Goal: Transaction & Acquisition: Purchase product/service

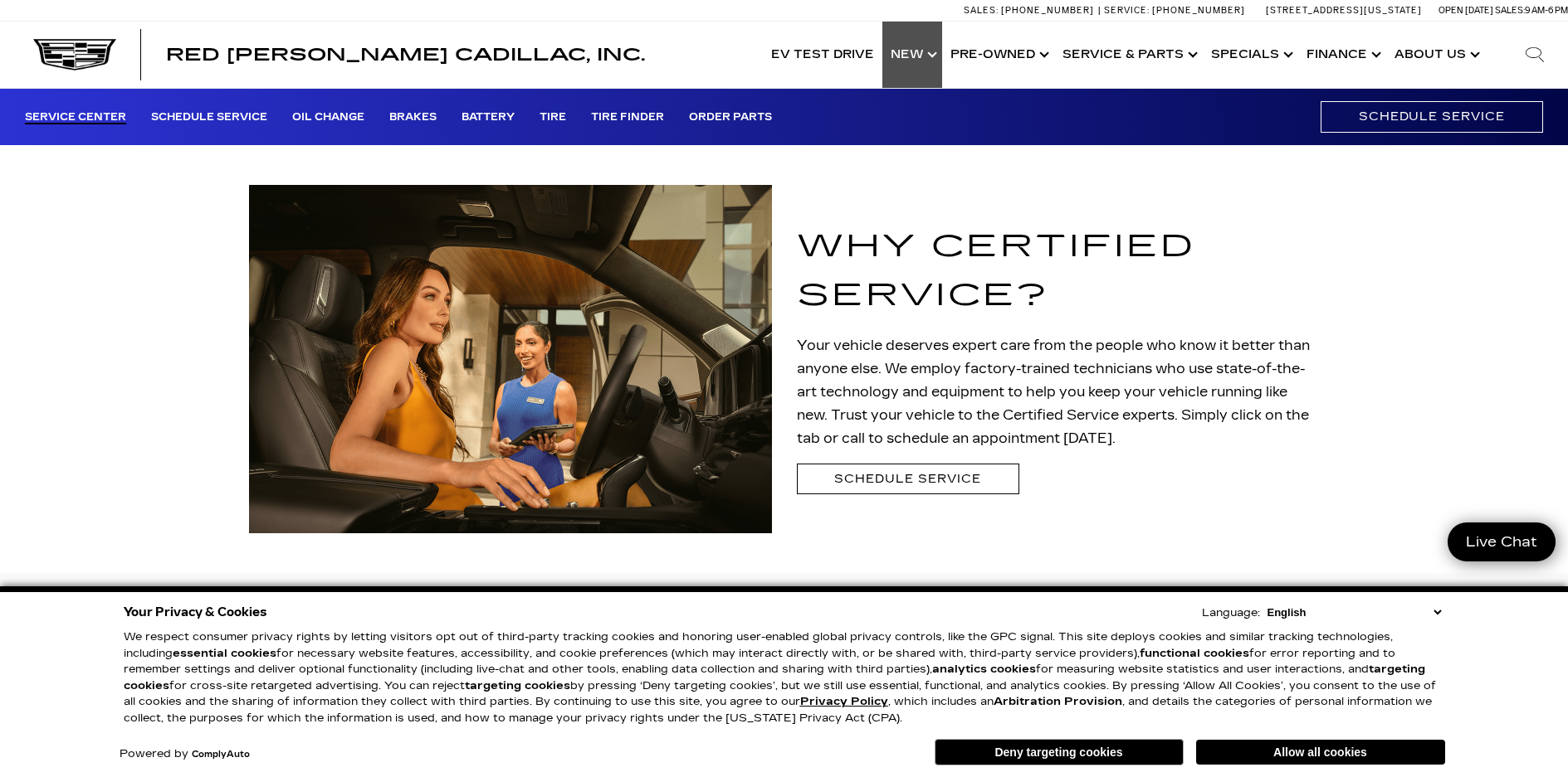
click at [910, 56] on link "Show New" at bounding box center [912, 55] width 60 height 66
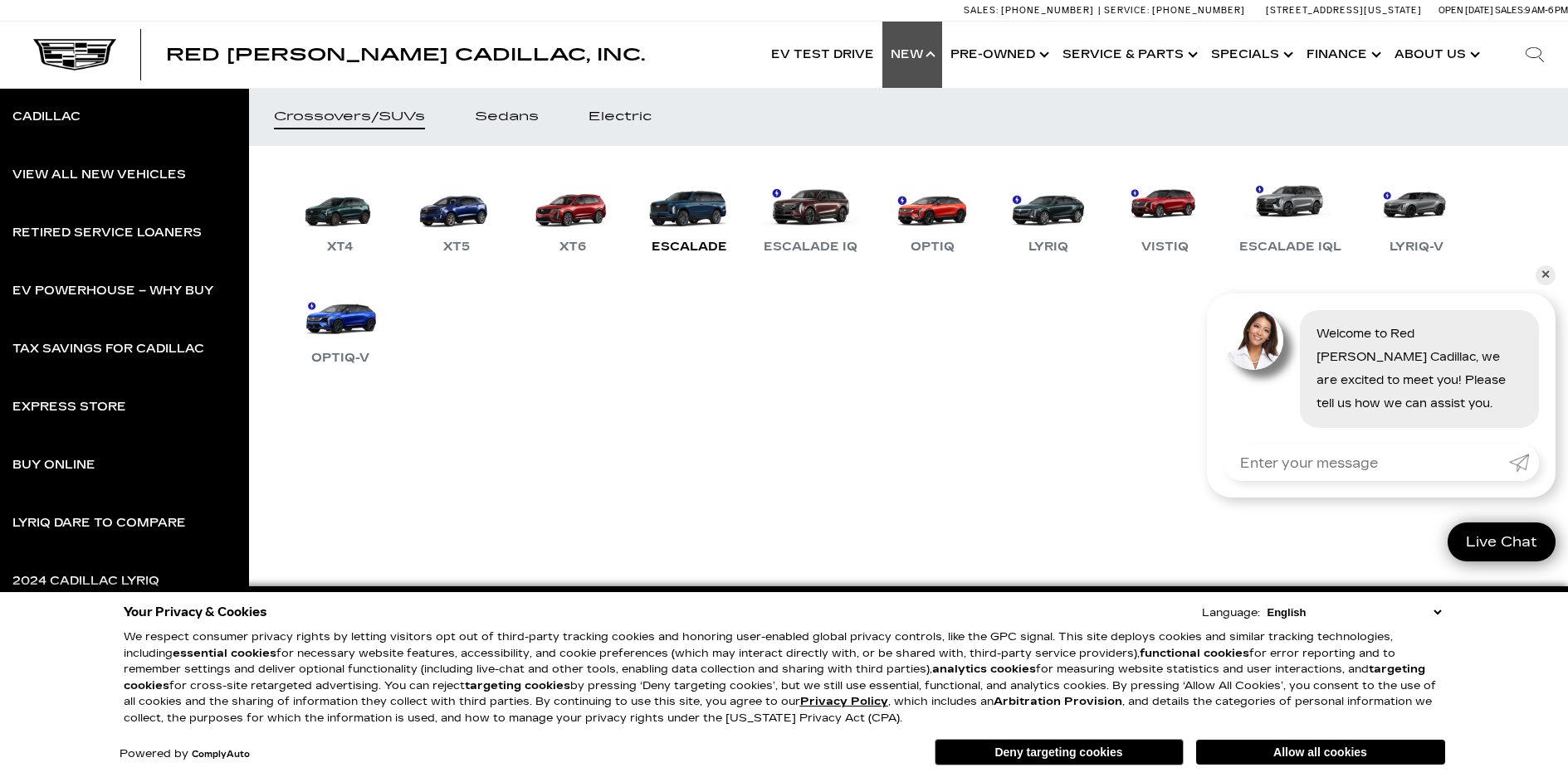
click at [692, 203] on link "Escalade" at bounding box center [688, 213] width 100 height 86
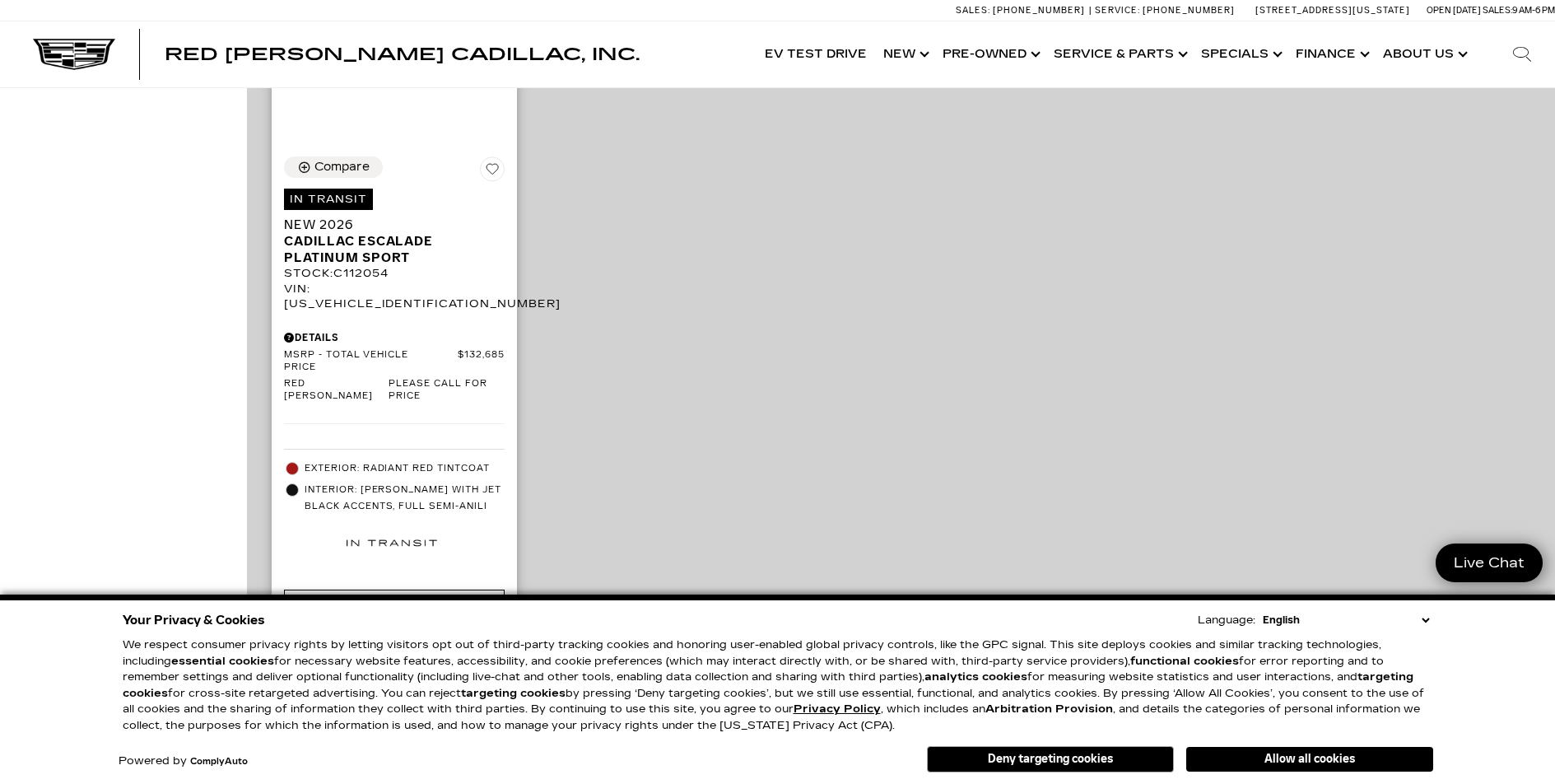
scroll to position [1156, 0]
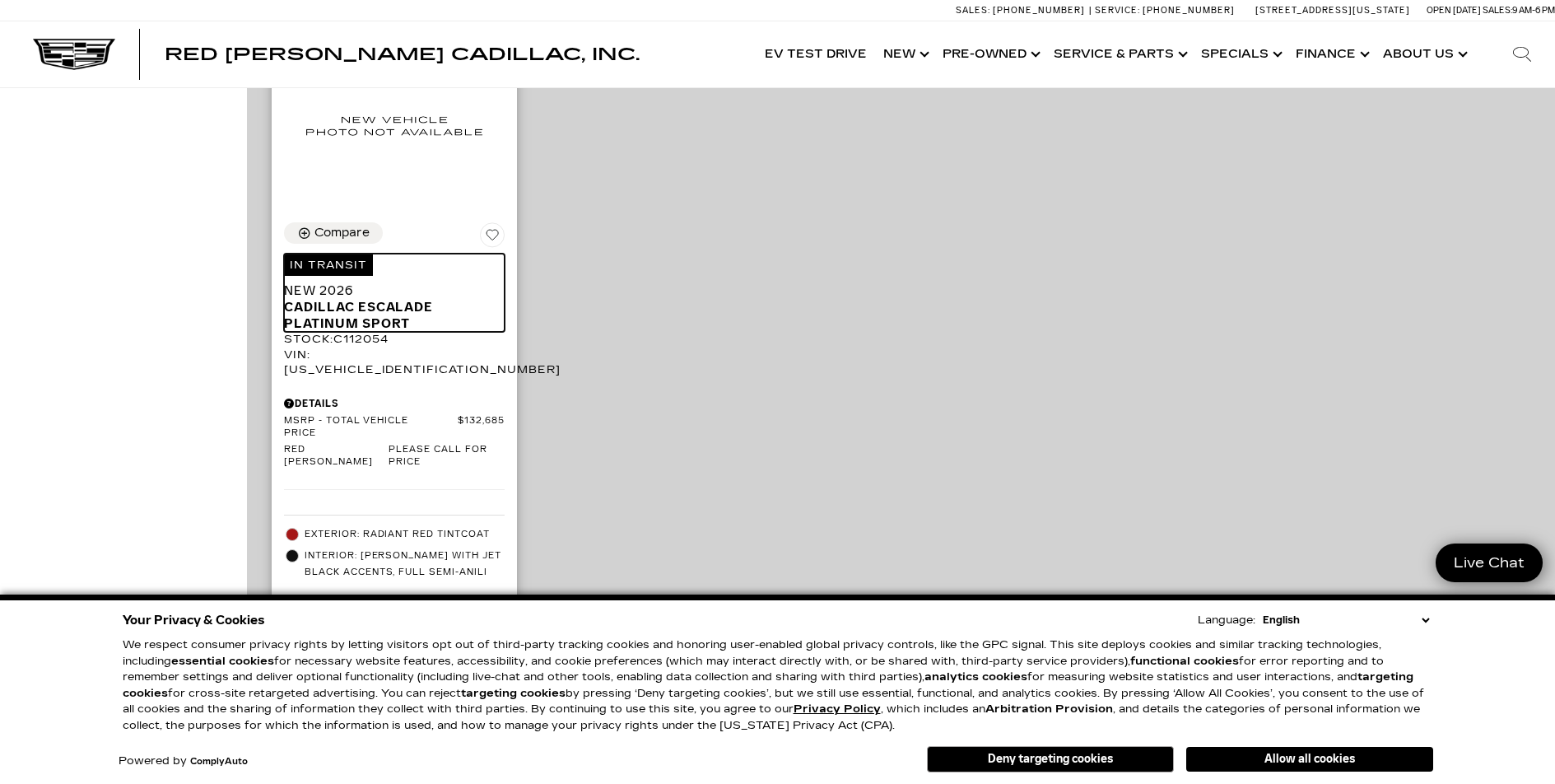
click at [320, 298] on span "Cadillac Escalade Platinum Sport" at bounding box center [388, 314] width 208 height 33
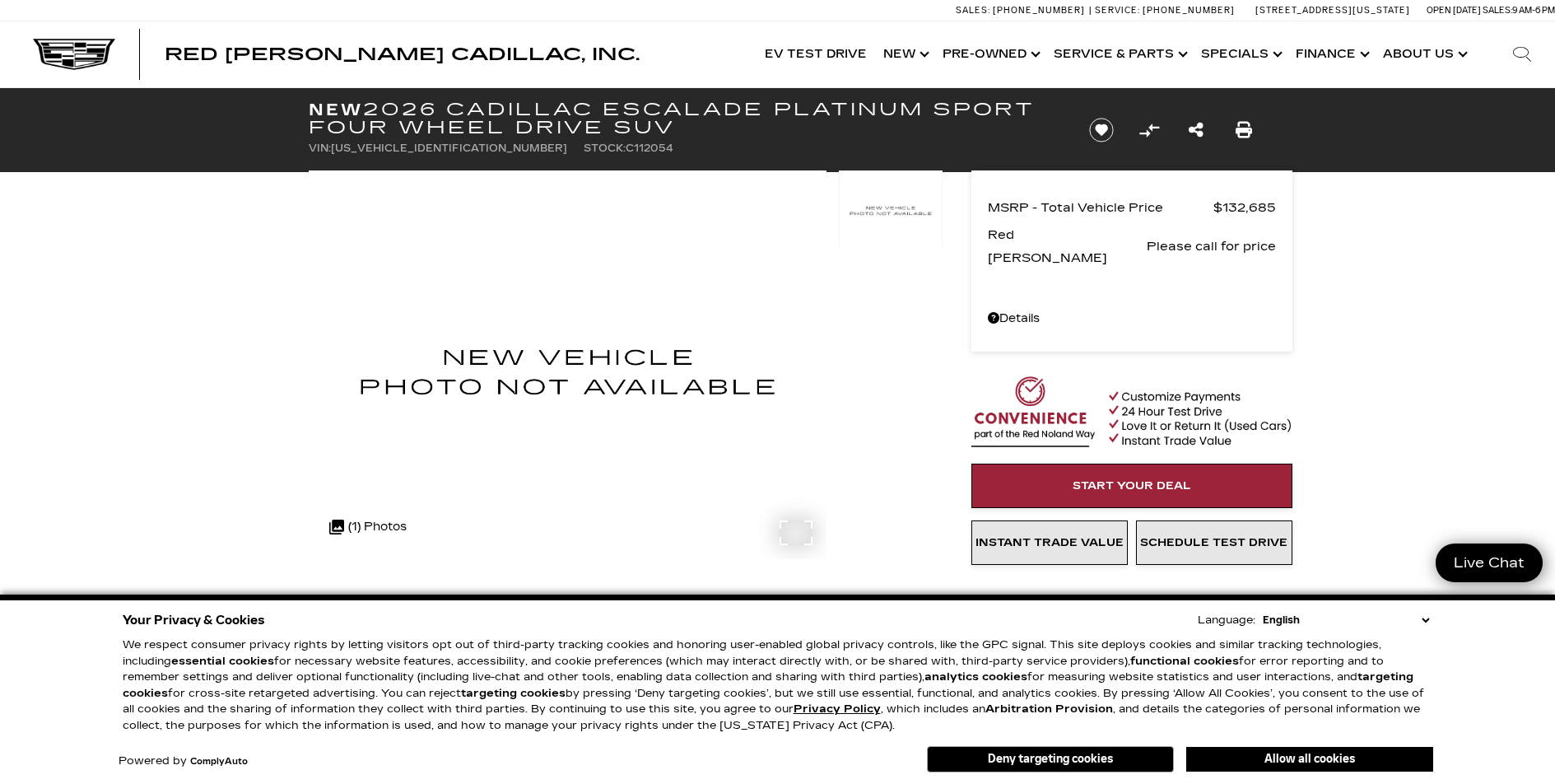
click at [369, 525] on div ".cls-1, .cls-3 { fill: #c50033; } .cls-1 { clip-rule: evenodd; } .cls-2 { clip-…" at bounding box center [368, 527] width 94 height 40
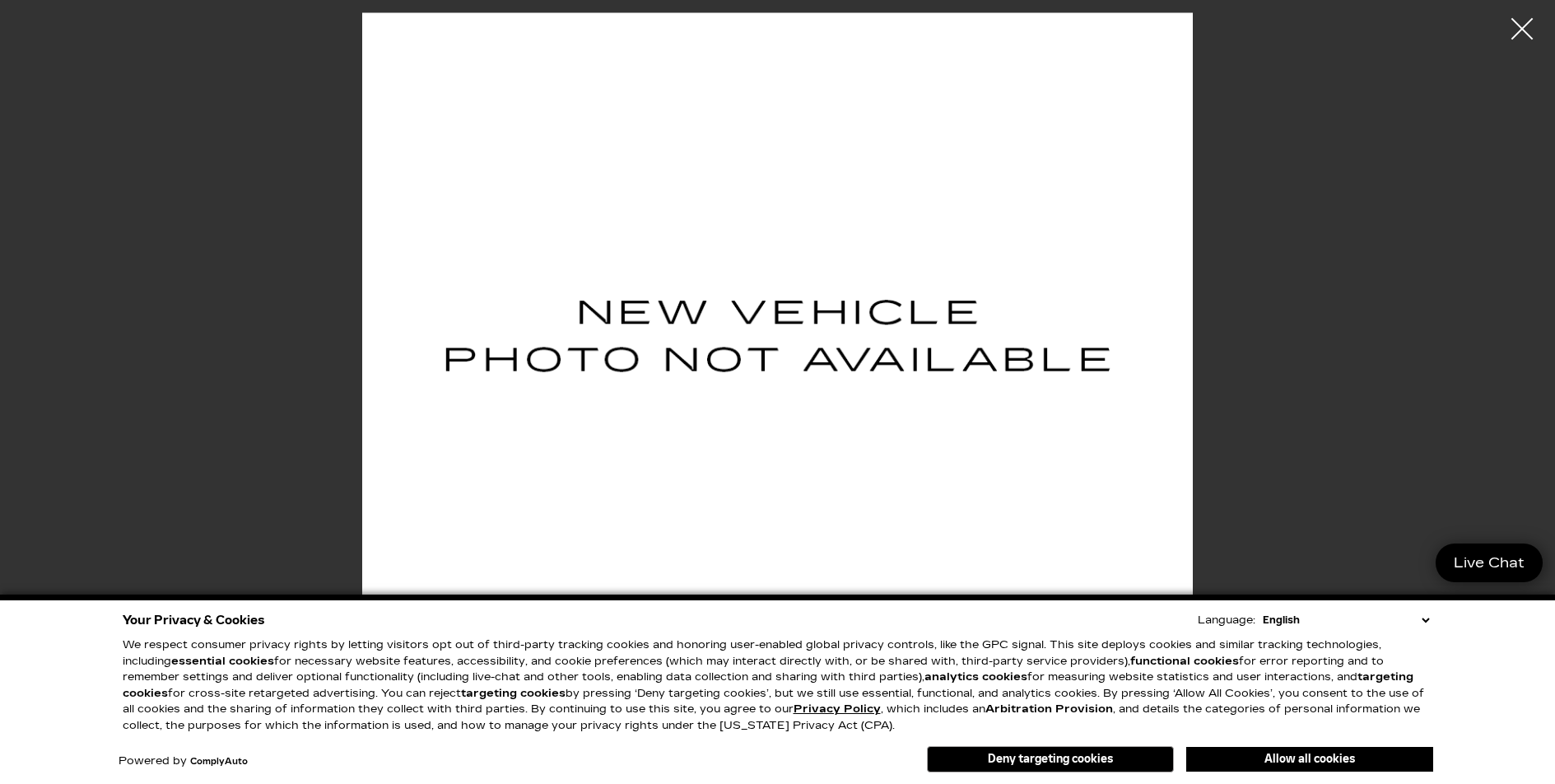
click at [1530, 29] on div at bounding box center [1522, 29] width 43 height 43
